Goal: Task Accomplishment & Management: Use online tool/utility

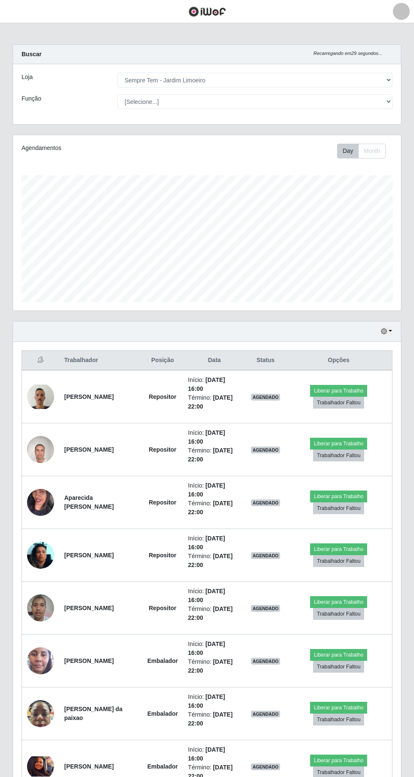
select select "508"
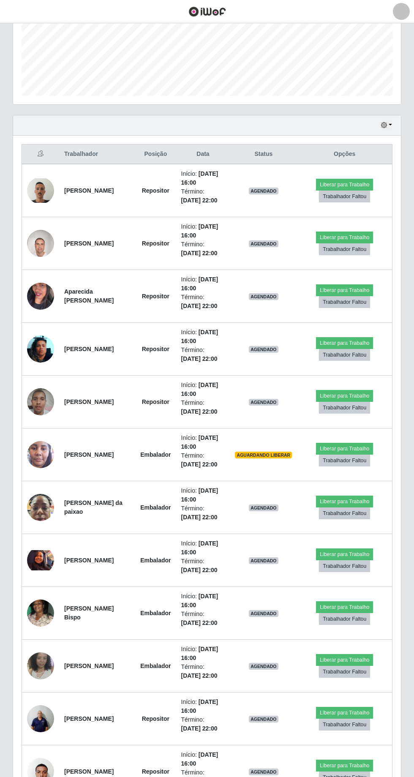
scroll to position [206, 0]
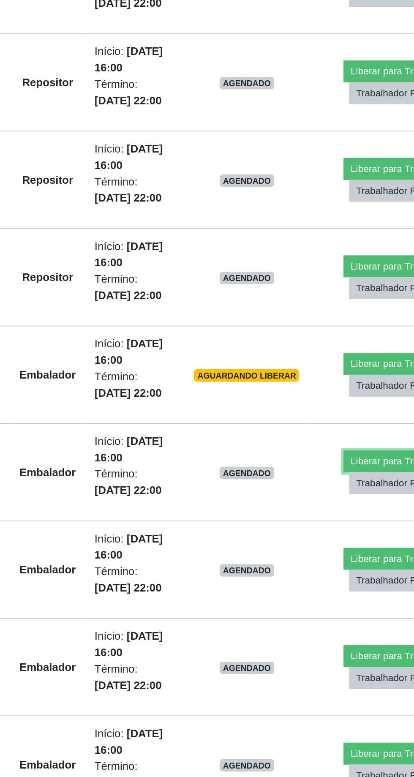
click at [333, 498] on button "Liberar para Trabalho" at bounding box center [344, 502] width 57 height 12
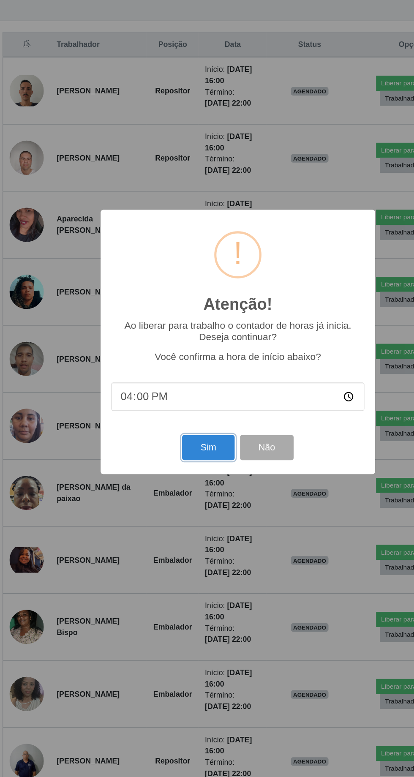
click at [182, 482] on button "Sim" at bounding box center [183, 472] width 41 height 20
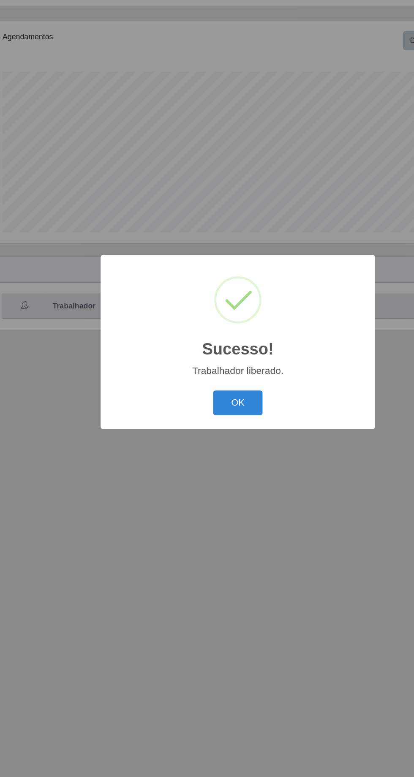
scroll to position [0, 0]
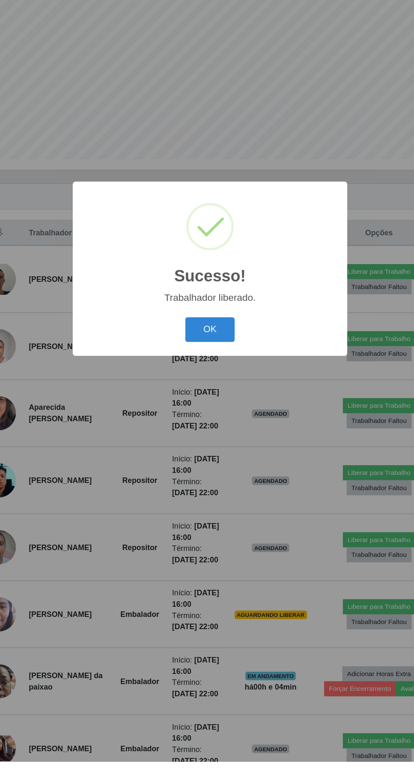
click at [204, 447] on button "OK" at bounding box center [207, 437] width 39 height 20
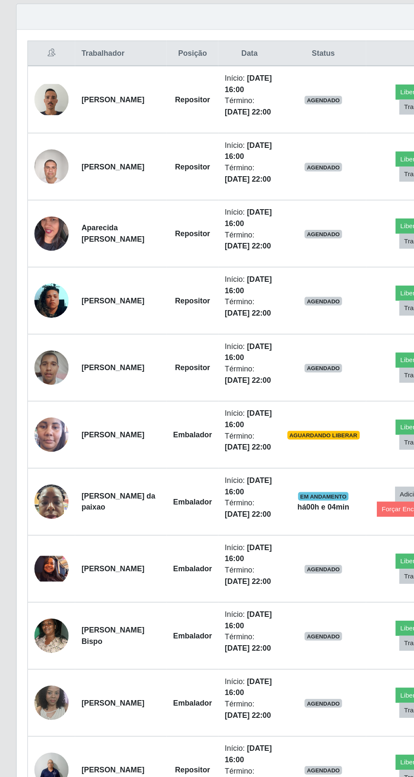
scroll to position [218, 0]
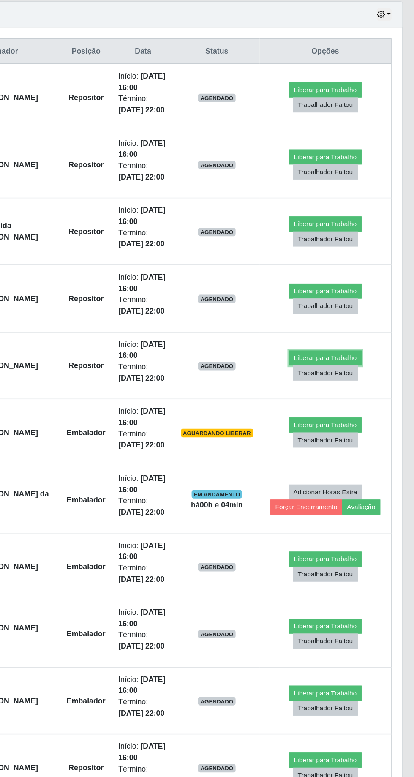
click at [347, 379] on button "Liberar para Trabalho" at bounding box center [340, 384] width 57 height 12
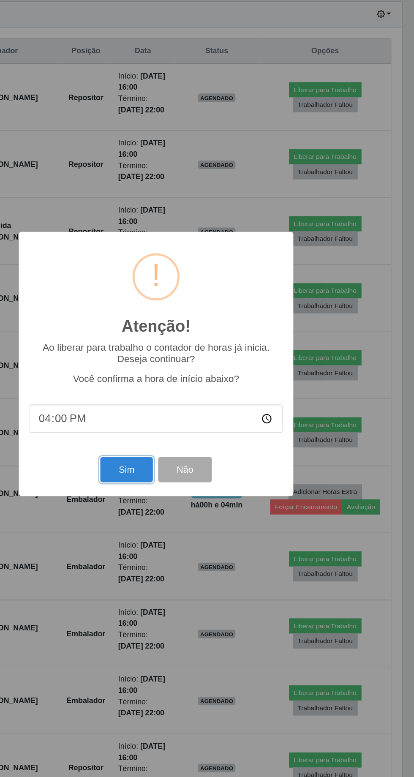
click at [190, 475] on button "Sim" at bounding box center [183, 472] width 41 height 20
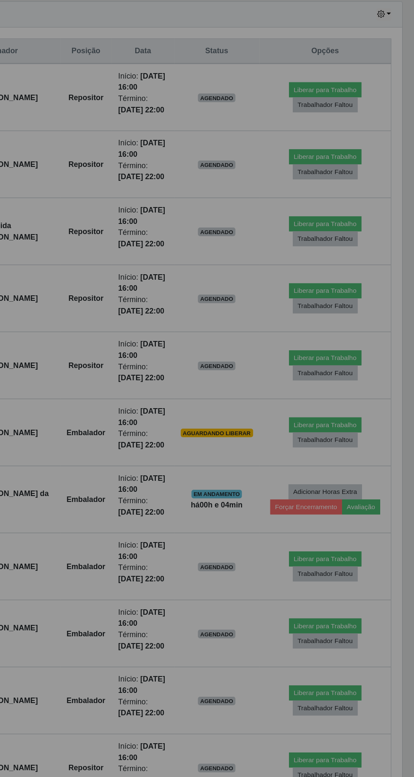
scroll to position [56, 0]
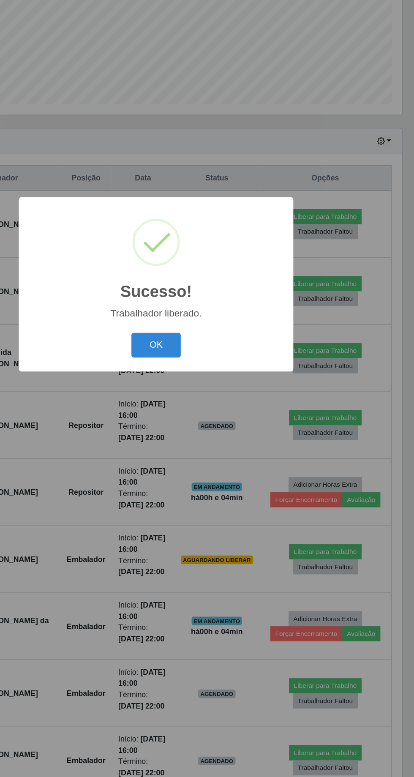
click at [218, 438] on button "OK" at bounding box center [207, 437] width 39 height 20
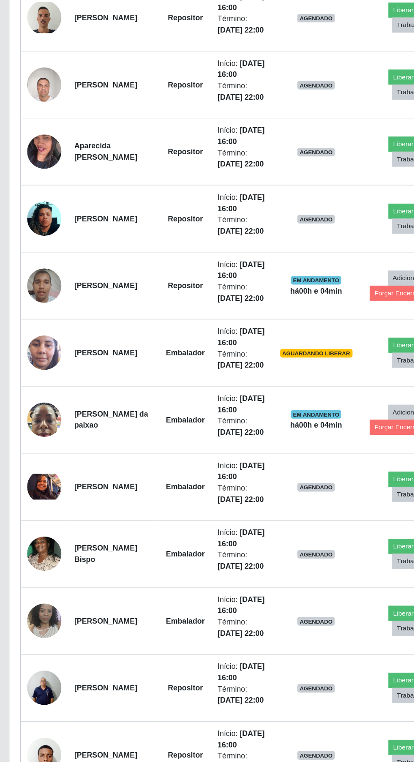
scroll to position [206, 0]
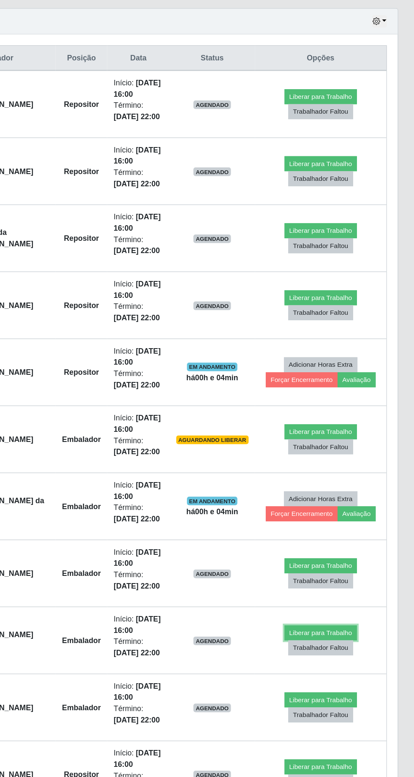
click at [346, 605] on button "Liberar para Trabalho" at bounding box center [340, 607] width 57 height 12
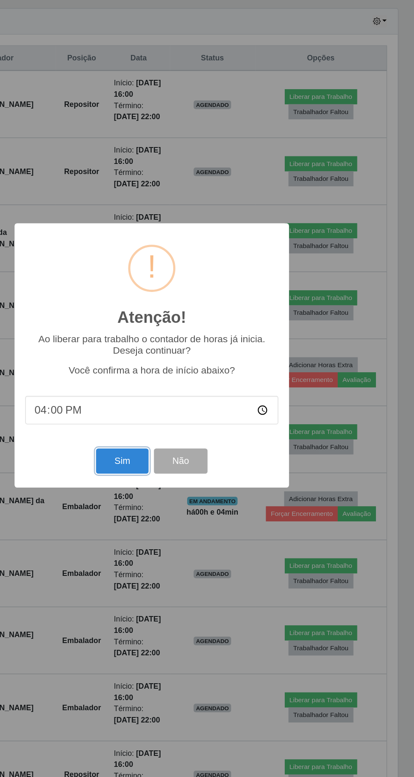
click at [190, 482] on button "Sim" at bounding box center [183, 472] width 41 height 20
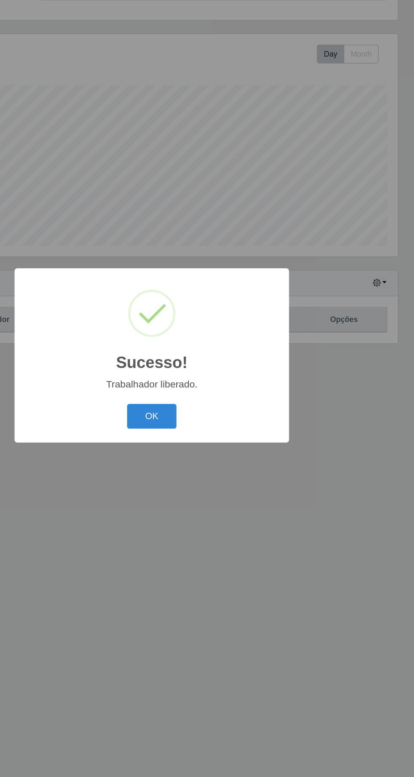
scroll to position [0, 0]
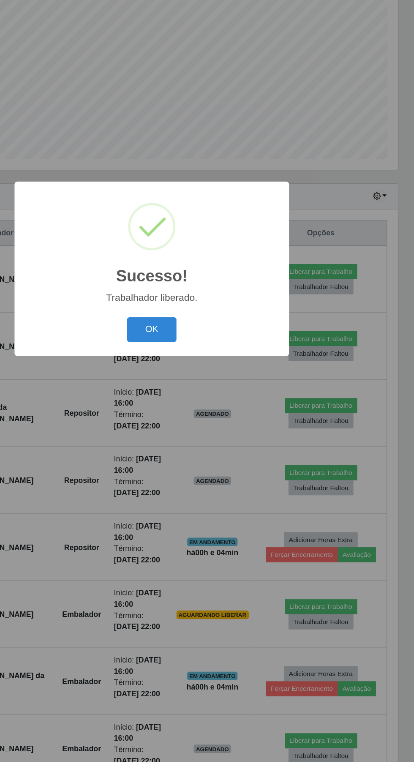
click at [204, 447] on button "OK" at bounding box center [207, 437] width 39 height 20
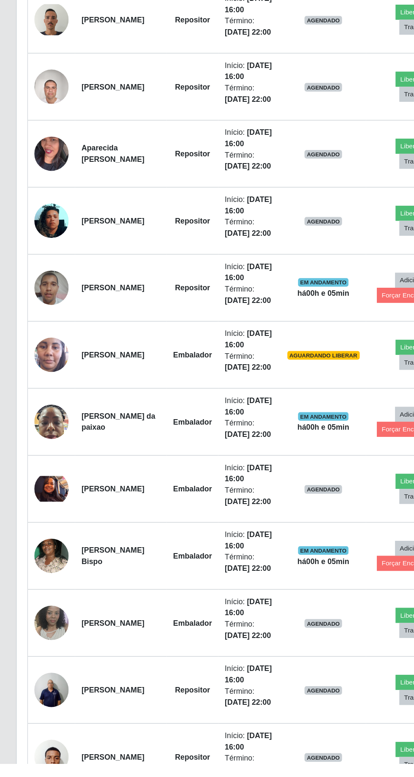
scroll to position [206, 0]
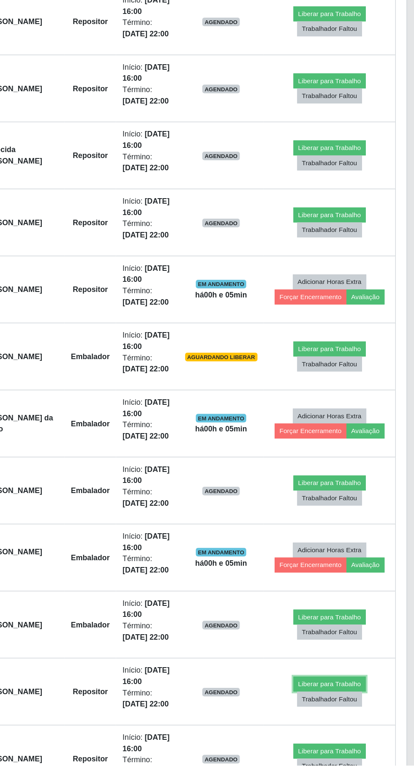
click at [347, 708] on button "Liberar para Trabalho" at bounding box center [340, 713] width 57 height 12
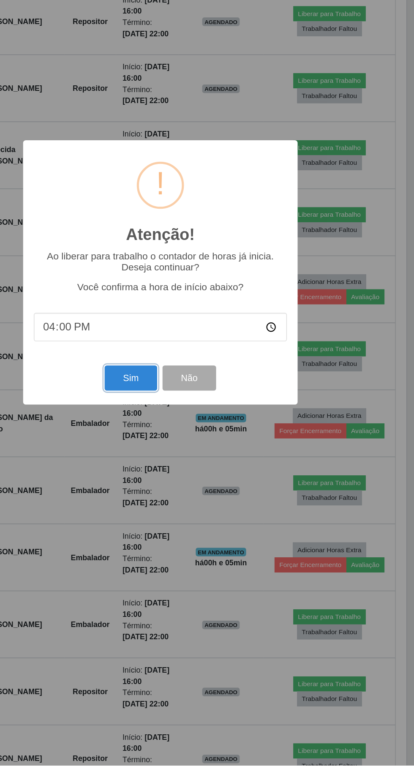
click at [193, 482] on button "Sim" at bounding box center [183, 472] width 41 height 20
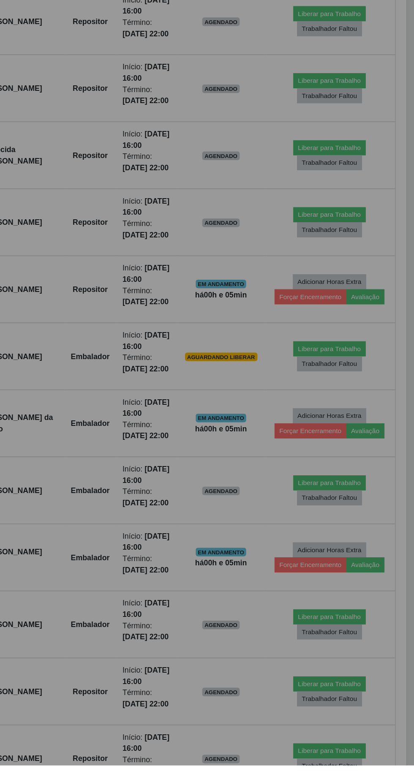
scroll to position [0, 0]
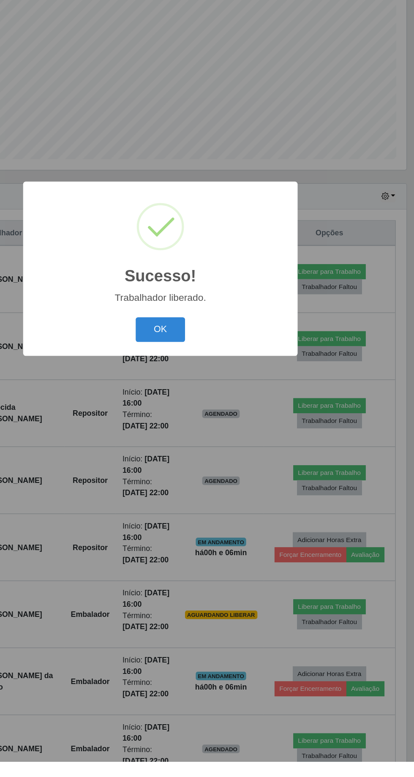
click at [215, 447] on button "OK" at bounding box center [207, 437] width 39 height 20
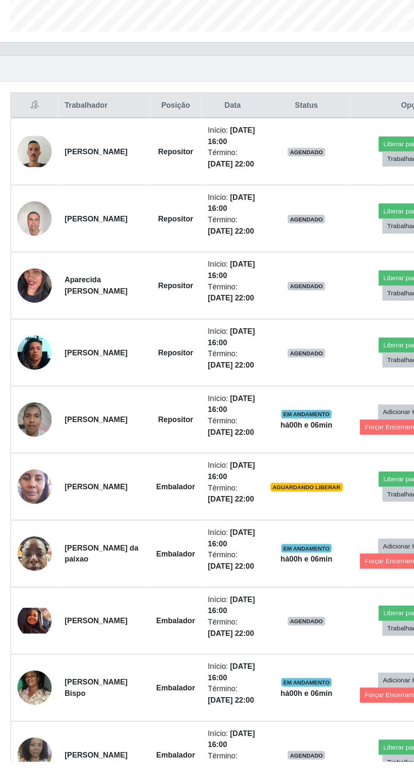
scroll to position [101, 0]
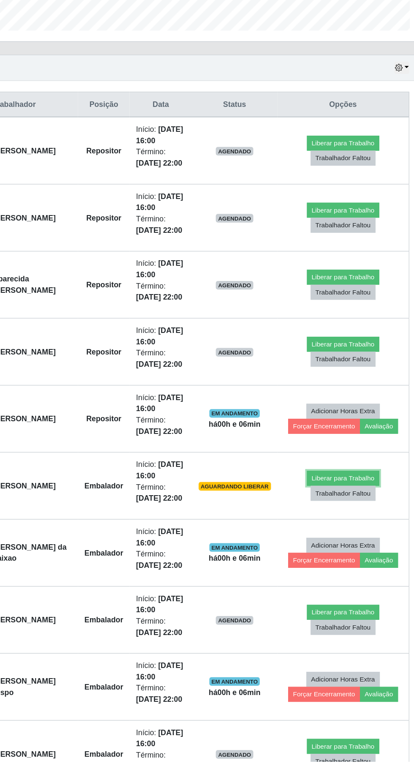
click at [344, 548] on button "Liberar para Trabalho" at bounding box center [340, 554] width 57 height 12
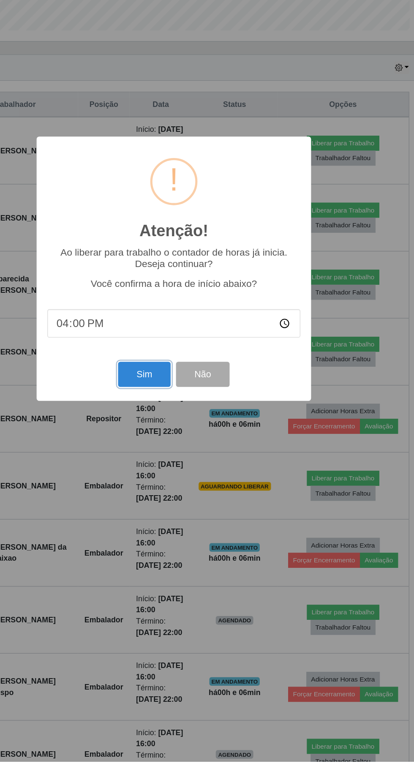
click at [186, 482] on button "Sim" at bounding box center [183, 472] width 41 height 20
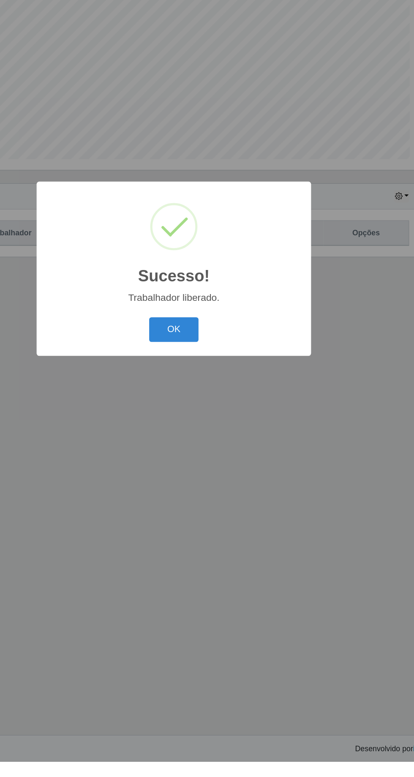
scroll to position [0, 0]
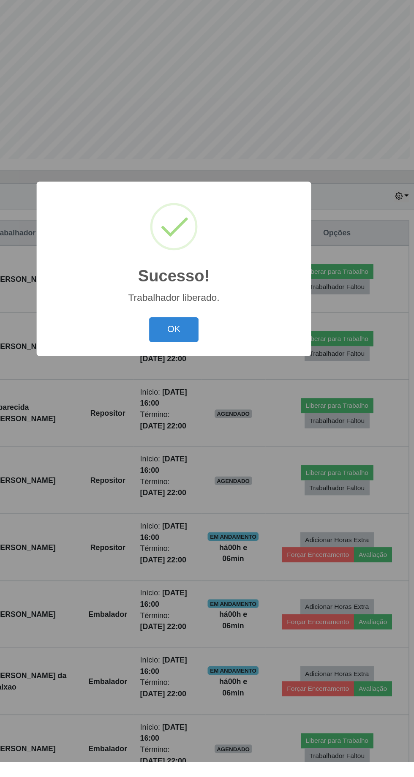
click at [211, 447] on button "OK" at bounding box center [207, 437] width 39 height 20
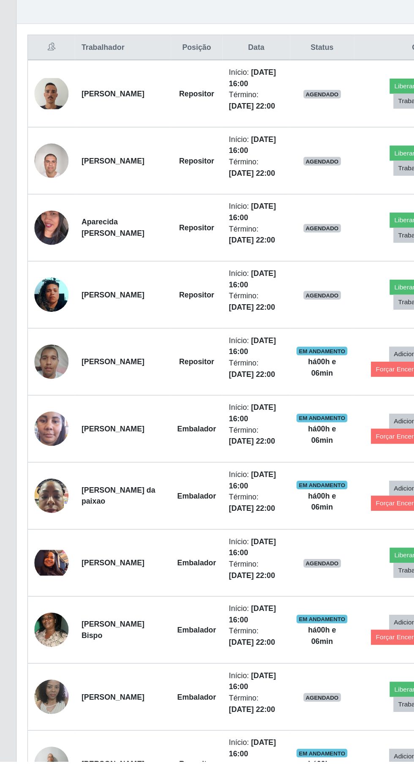
scroll to position [147, 0]
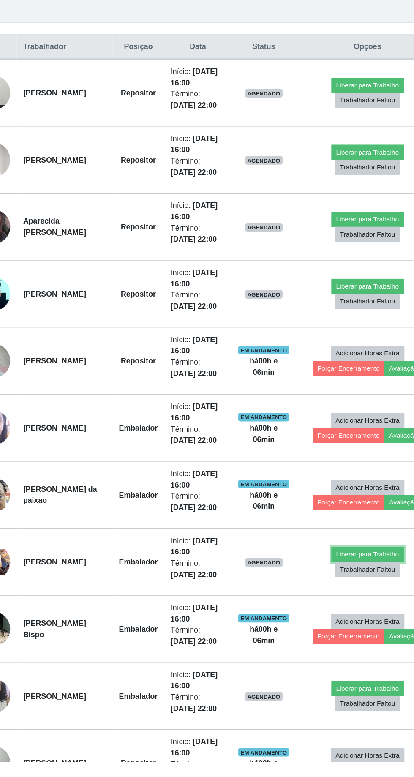
click at [332, 609] on button "Liberar para Trabalho" at bounding box center [335, 614] width 57 height 12
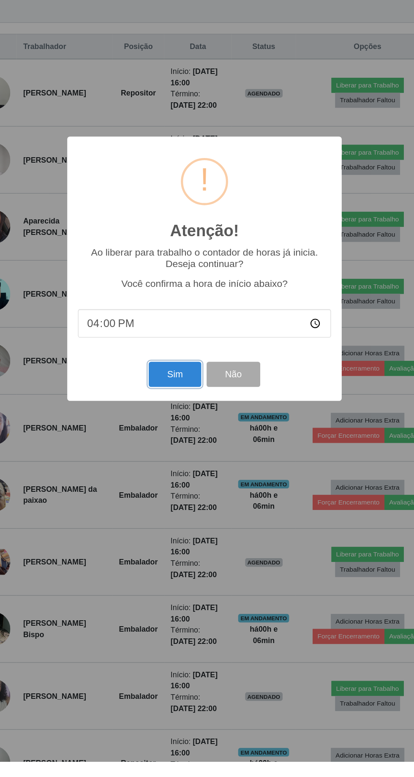
click at [183, 482] on button "Sim" at bounding box center [183, 472] width 41 height 20
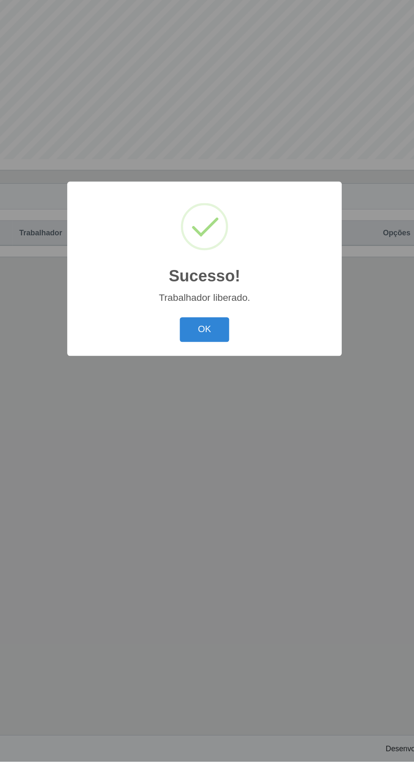
scroll to position [0, 0]
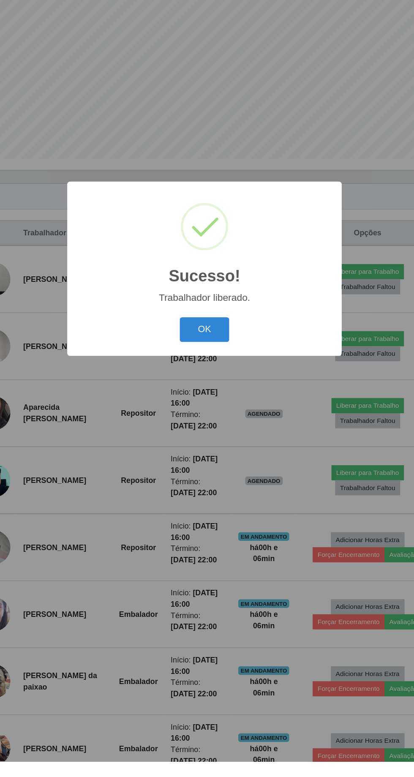
click at [213, 447] on button "OK" at bounding box center [207, 437] width 39 height 20
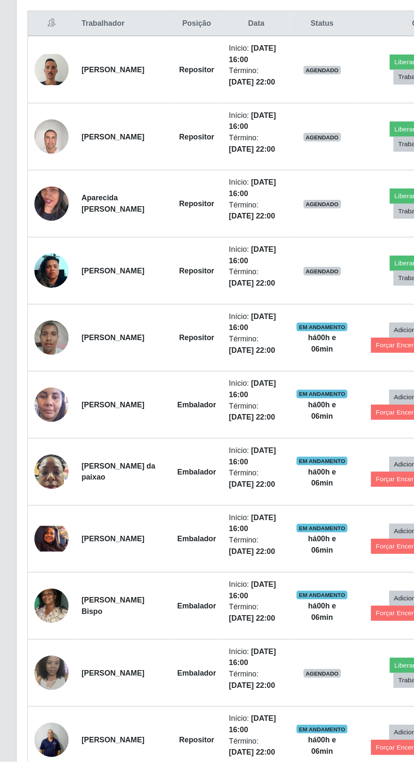
scroll to position [206, 0]
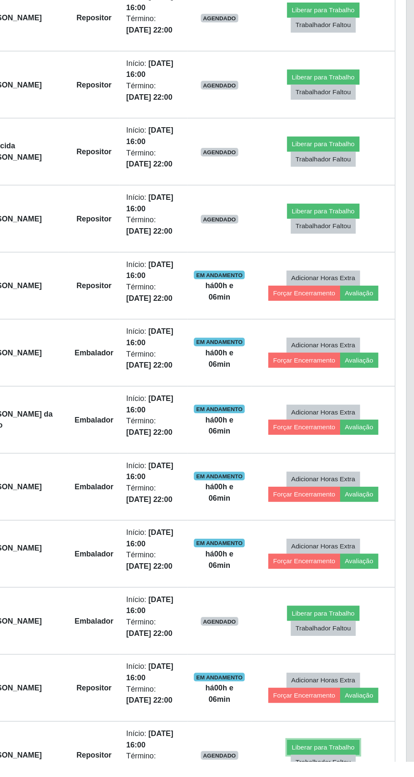
click at [338, 760] on button "Liberar para Trabalho" at bounding box center [335, 766] width 57 height 12
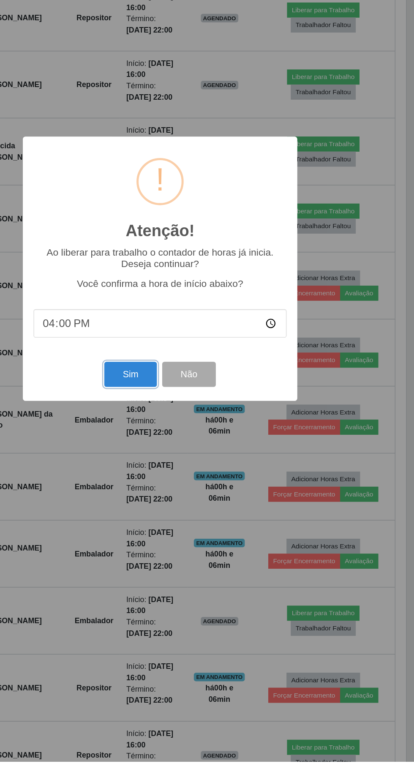
click at [185, 482] on button "Sim" at bounding box center [183, 472] width 41 height 20
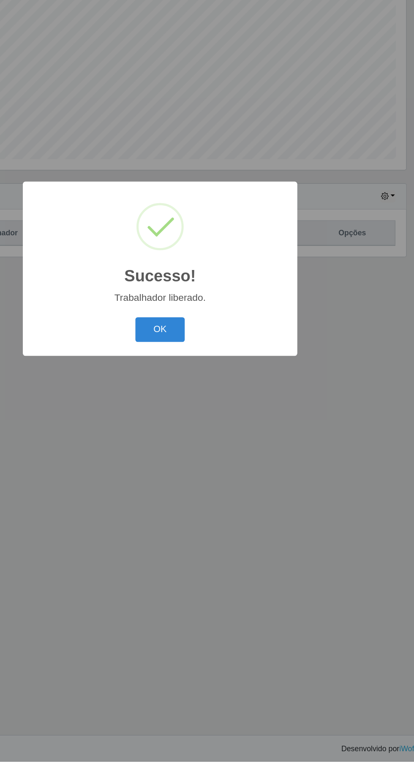
scroll to position [0, 0]
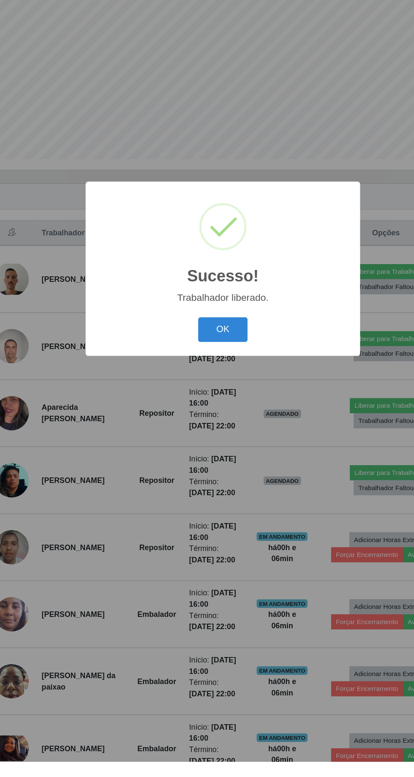
click at [210, 447] on button "OK" at bounding box center [207, 437] width 39 height 20
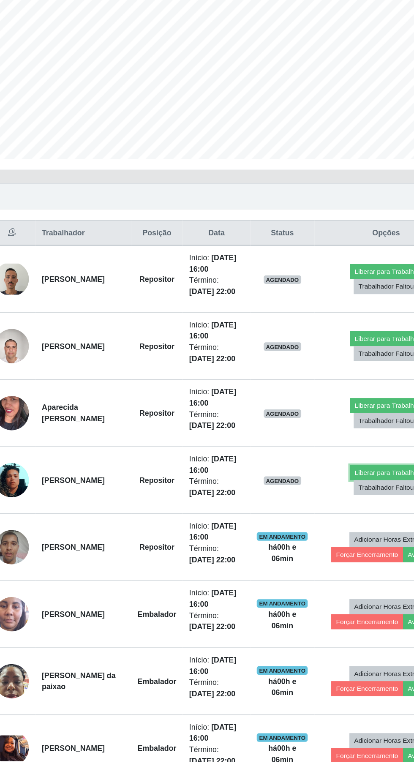
click at [327, 546] on button "Liberar para Trabalho" at bounding box center [335, 549] width 57 height 12
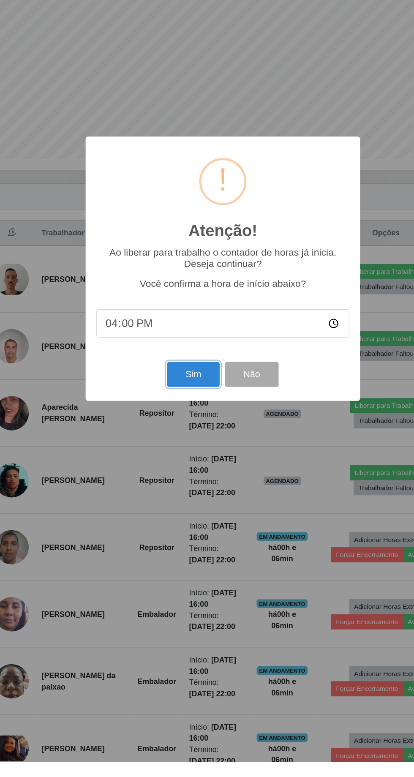
click at [180, 482] on button "Sim" at bounding box center [183, 472] width 41 height 20
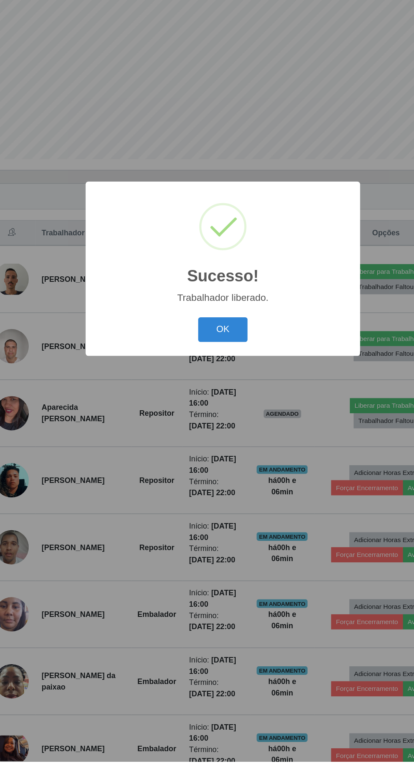
click at [210, 447] on button "OK" at bounding box center [207, 437] width 39 height 20
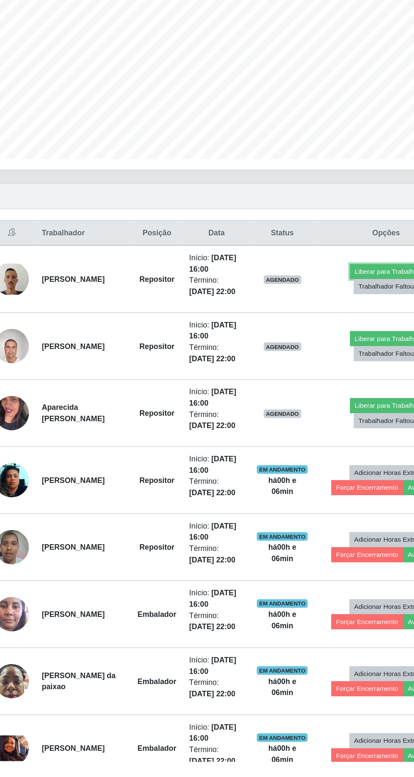
click at [322, 385] on button "Liberar para Trabalho" at bounding box center [335, 391] width 57 height 12
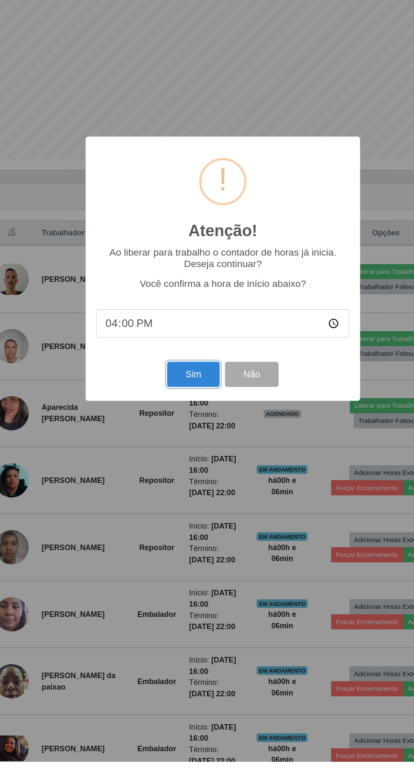
click at [187, 482] on button "Sim" at bounding box center [183, 472] width 41 height 20
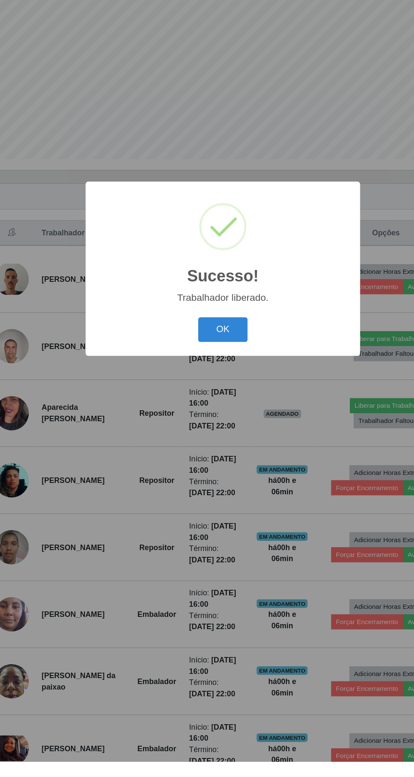
click at [210, 447] on button "OK" at bounding box center [207, 437] width 39 height 20
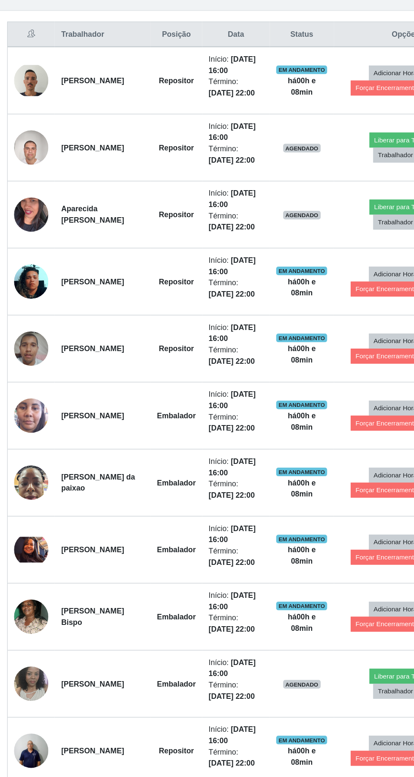
scroll to position [206, 0]
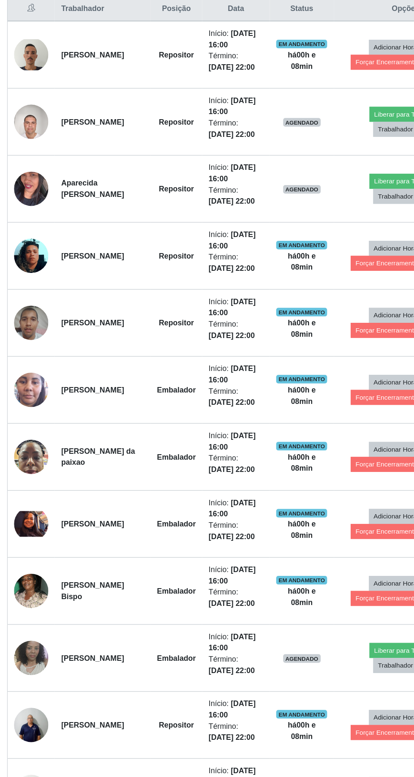
click at [319, 120] on div "Hoje 1 dia 3 dias 1 Semana Não encerrados" at bounding box center [207, 125] width 388 height 20
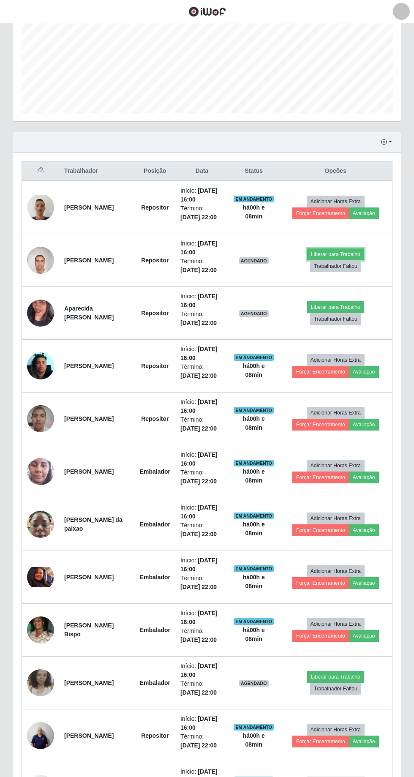
click at [335, 251] on button "Liberar para Trabalho" at bounding box center [335, 254] width 57 height 12
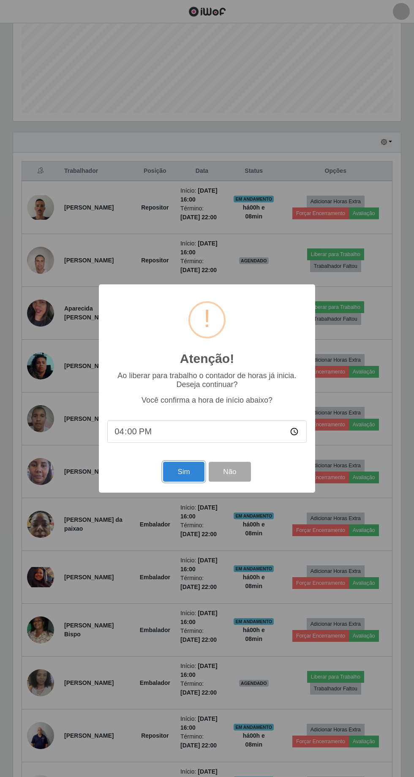
click at [184, 471] on button "Sim" at bounding box center [183, 472] width 41 height 20
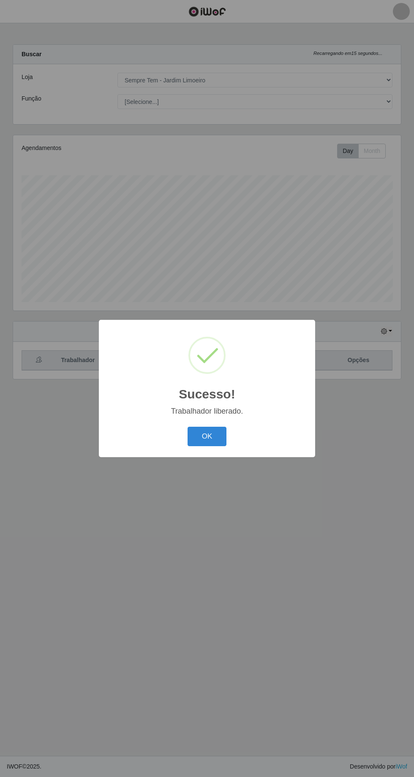
scroll to position [56, 0]
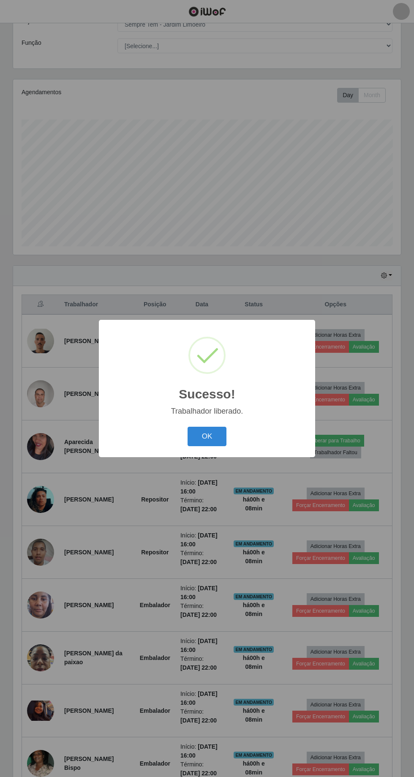
click at [210, 446] on button "OK" at bounding box center [207, 437] width 39 height 20
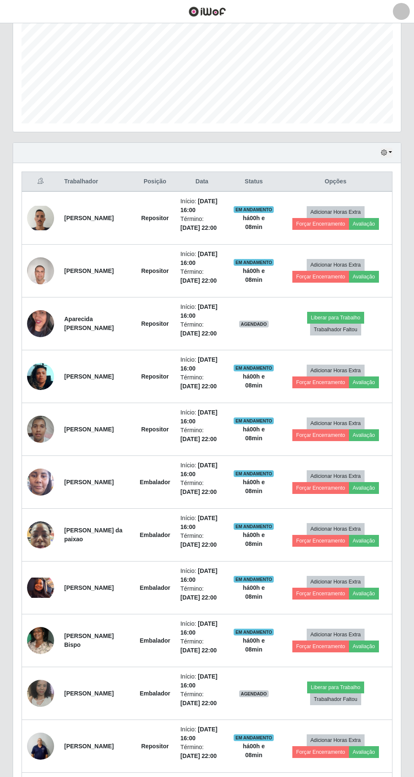
scroll to position [190, 0]
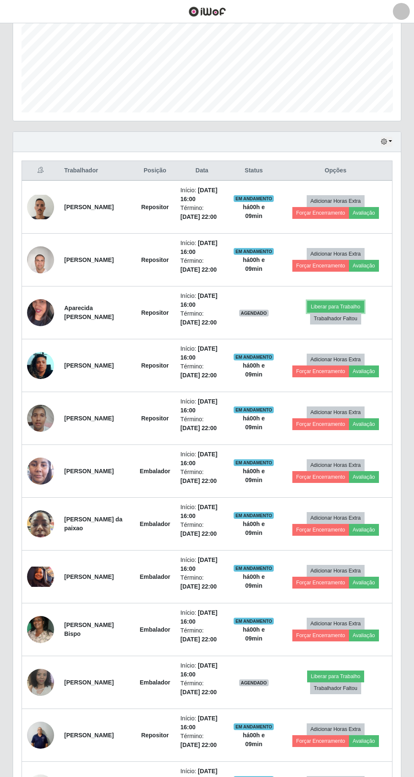
click at [342, 302] on button "Liberar para Trabalho" at bounding box center [335, 307] width 57 height 12
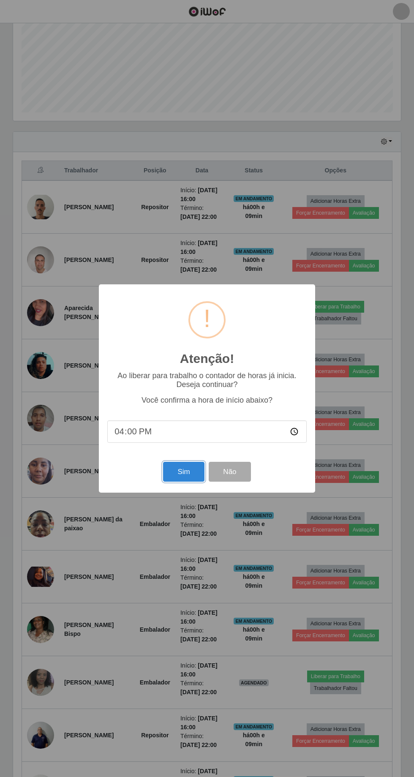
click at [193, 482] on button "Sim" at bounding box center [183, 472] width 41 height 20
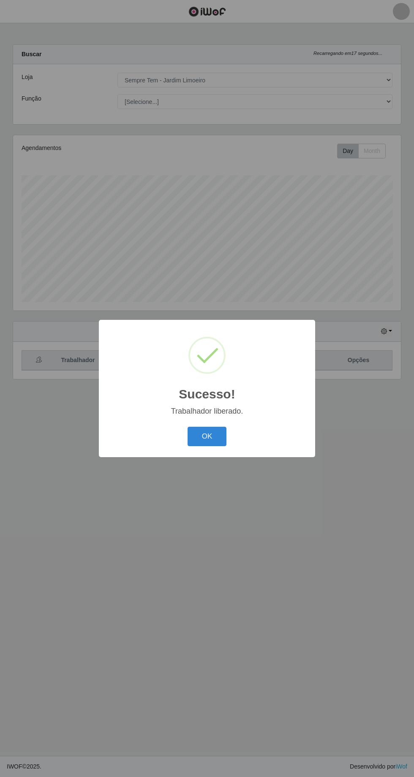
scroll to position [0, 0]
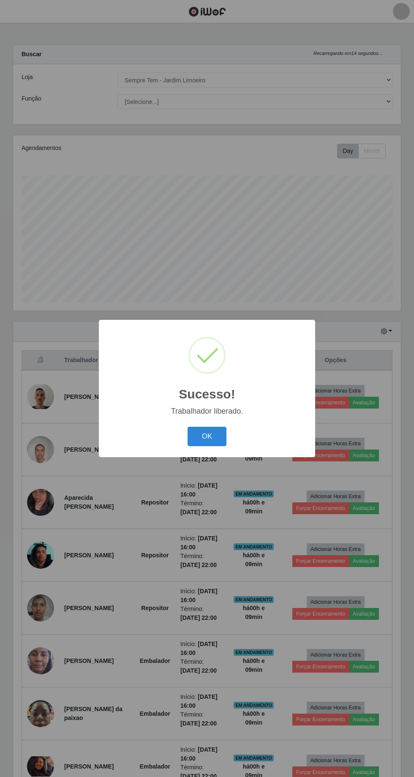
click at [207, 447] on button "OK" at bounding box center [207, 437] width 39 height 20
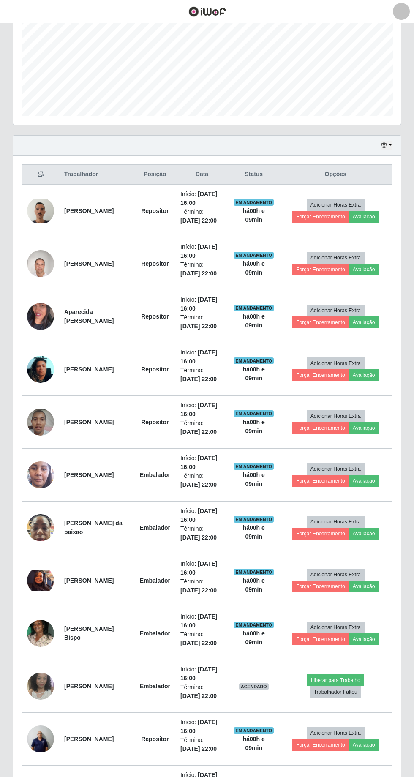
scroll to position [206, 0]
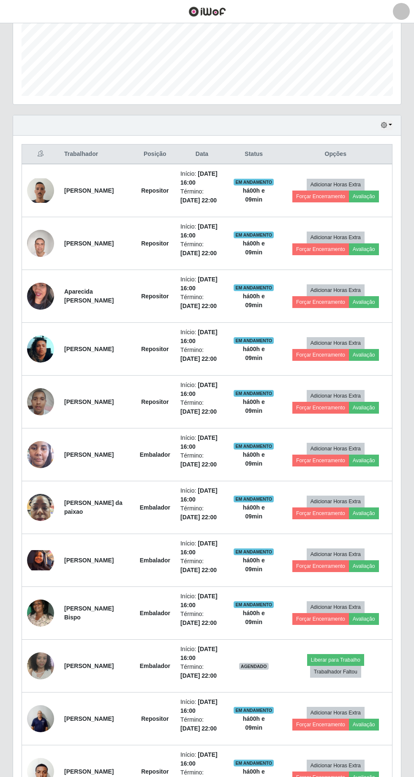
click at [38, 653] on img at bounding box center [40, 665] width 27 height 37
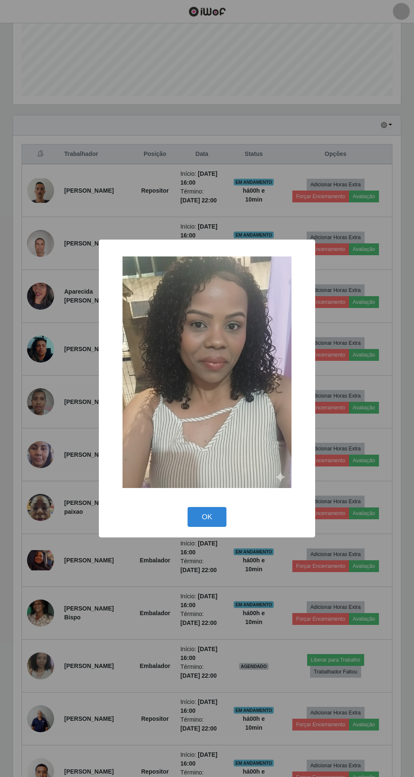
click at [198, 527] on button "OK" at bounding box center [207, 517] width 39 height 20
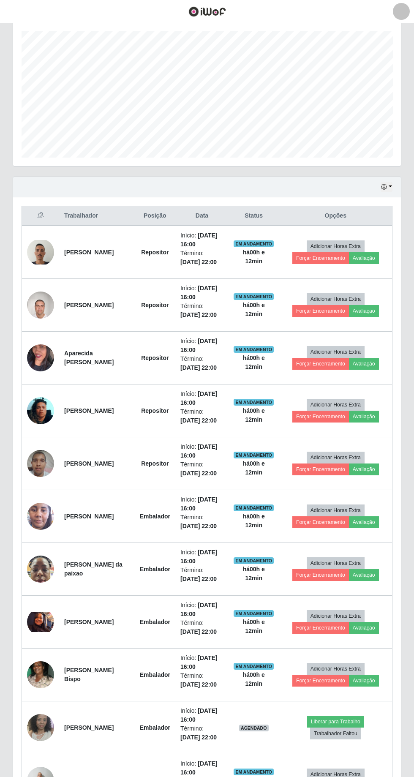
scroll to position [133, 0]
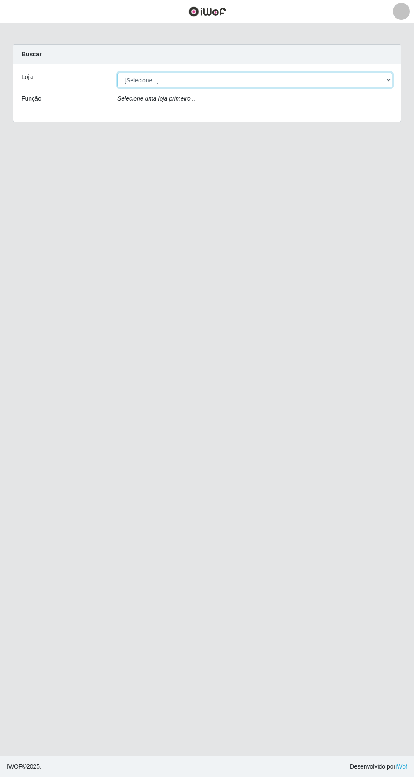
click at [351, 79] on select "[Selecione...] [GEOGRAPHIC_DATA] - [GEOGRAPHIC_DATA] - [GEOGRAPHIC_DATA] - [GEO…" at bounding box center [254, 80] width 275 height 15
select select "508"
click at [117, 73] on select "[Selecione...] [GEOGRAPHIC_DATA] - [GEOGRAPHIC_DATA] - [GEOGRAPHIC_DATA] - [GEO…" at bounding box center [254, 80] width 275 height 15
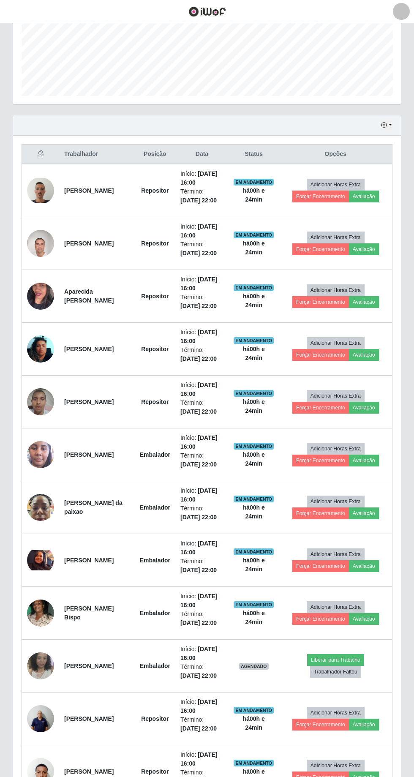
scroll to position [206, 0]
click at [343, 656] on button "Liberar para Trabalho" at bounding box center [335, 660] width 57 height 12
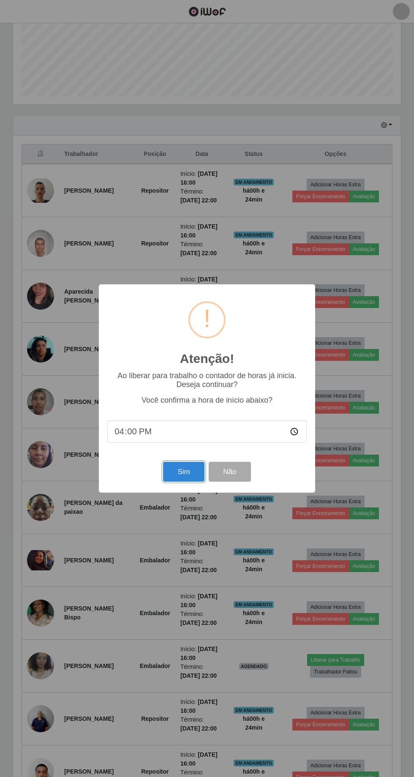
click at [182, 482] on button "Sim" at bounding box center [183, 472] width 41 height 20
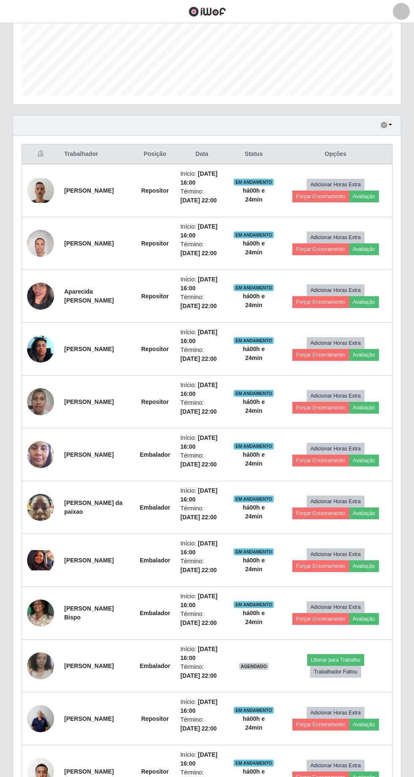
scroll to position [0, 0]
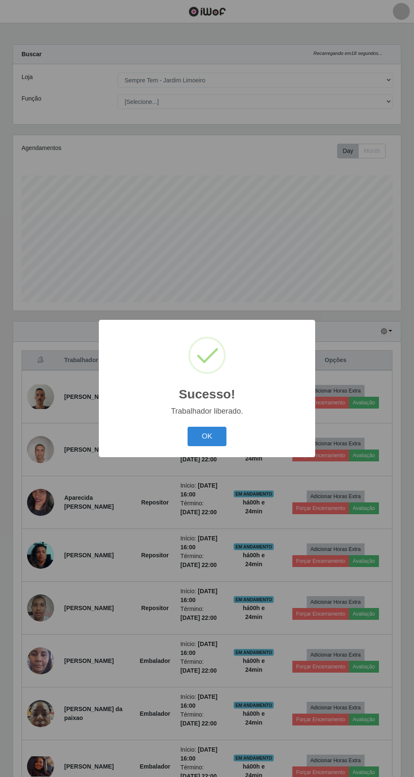
click at [207, 447] on button "OK" at bounding box center [207, 437] width 39 height 20
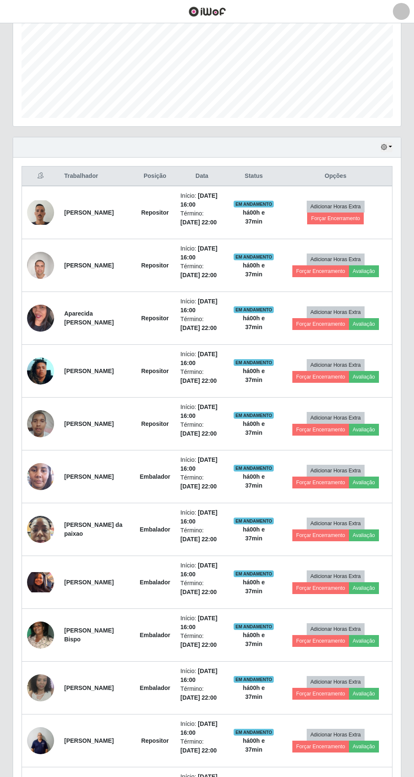
scroll to position [206, 0]
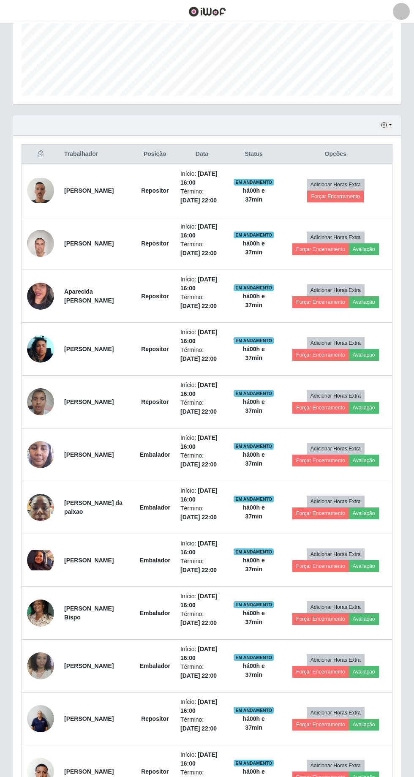
click at [52, 640] on td at bounding box center [41, 666] width 38 height 53
click at [46, 660] on img at bounding box center [40, 665] width 27 height 37
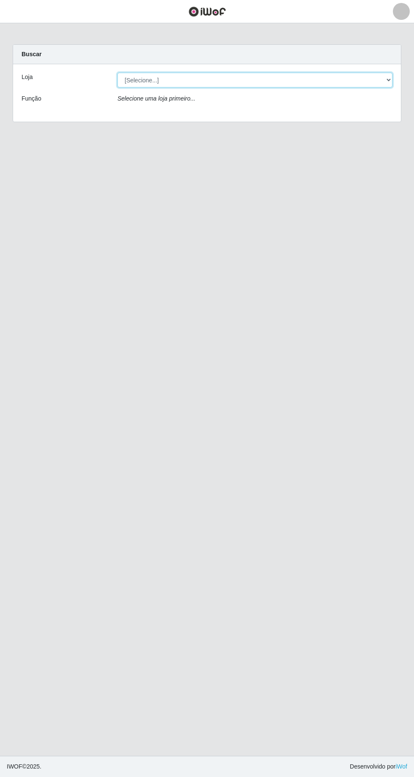
click at [390, 86] on select "[Selecione...] [GEOGRAPHIC_DATA] - [GEOGRAPHIC_DATA] - [GEOGRAPHIC_DATA] - [GEO…" at bounding box center [254, 80] width 275 height 15
select select "508"
click at [117, 73] on select "[Selecione...] [GEOGRAPHIC_DATA] - [GEOGRAPHIC_DATA] - [GEOGRAPHIC_DATA] - [GEO…" at bounding box center [254, 80] width 275 height 15
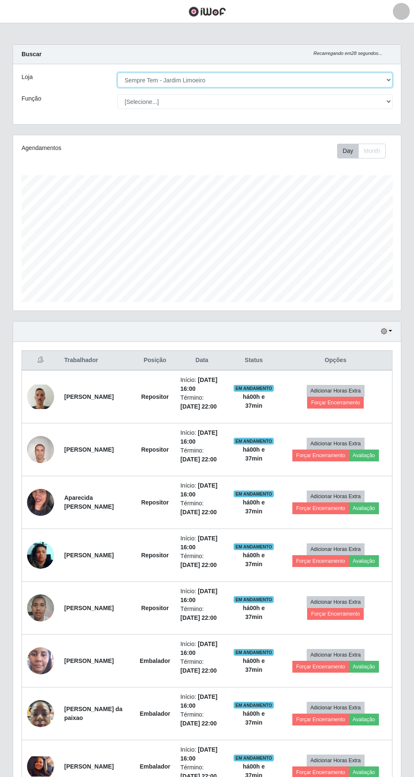
scroll to position [175, 388]
